Goal: Information Seeking & Learning: Learn about a topic

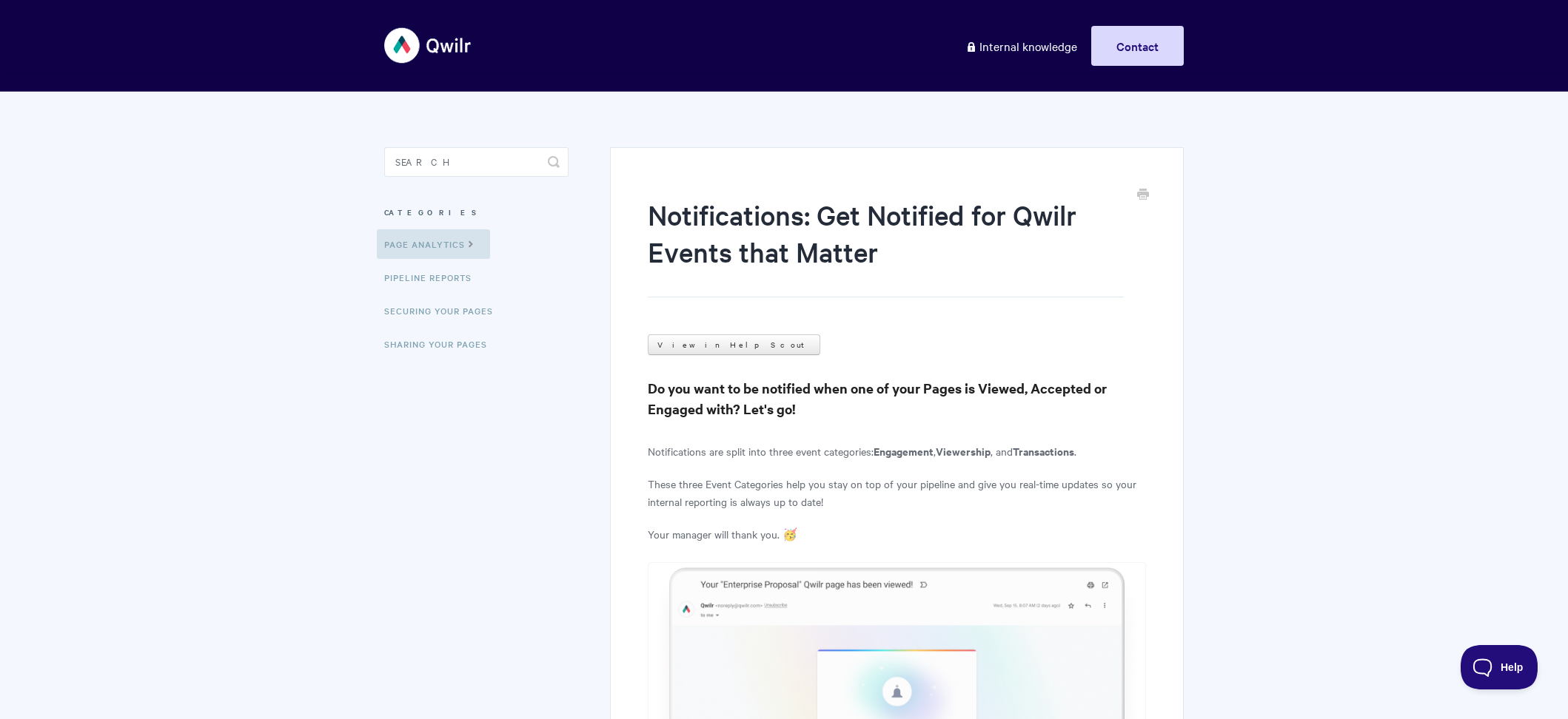
click at [413, 41] on img at bounding box center [428, 45] width 88 height 55
